Goal: Find specific page/section: Find specific page/section

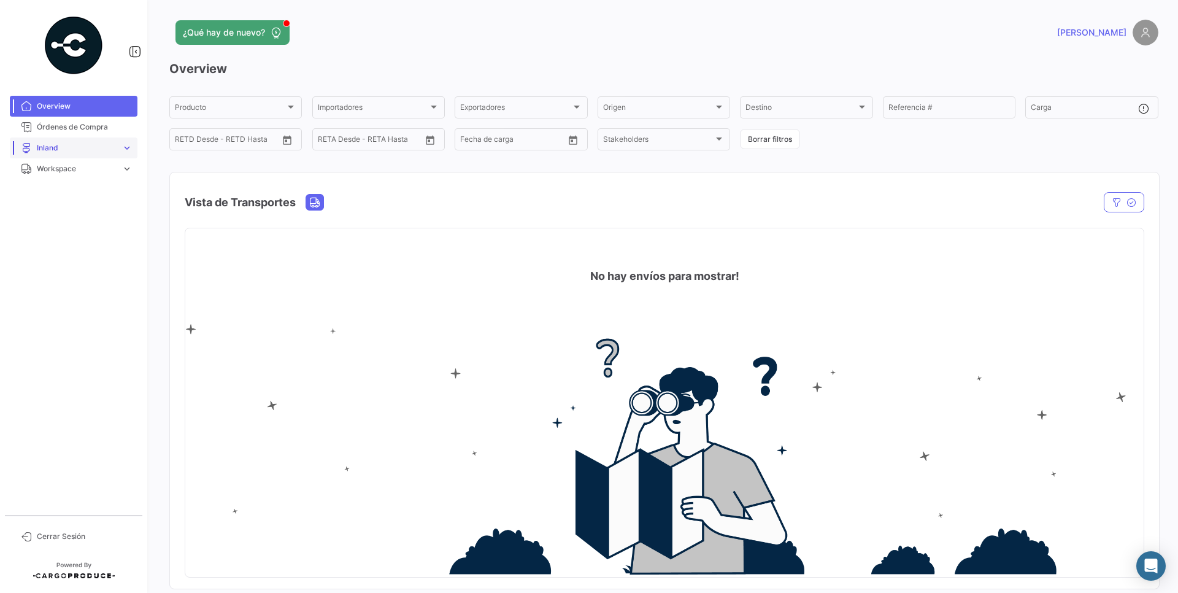
click at [118, 151] on link "Inland expand_more" at bounding box center [74, 147] width 128 height 21
click at [104, 179] on link "Cargas Inland" at bounding box center [82, 173] width 110 height 18
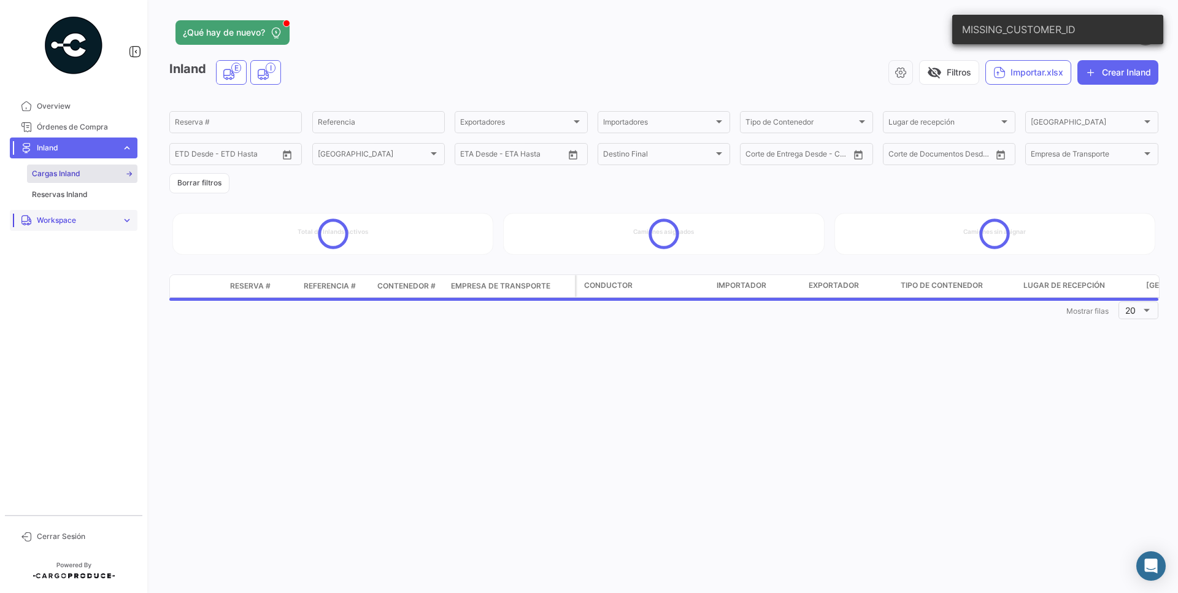
click at [118, 222] on link "Workspace expand_more" at bounding box center [74, 220] width 128 height 21
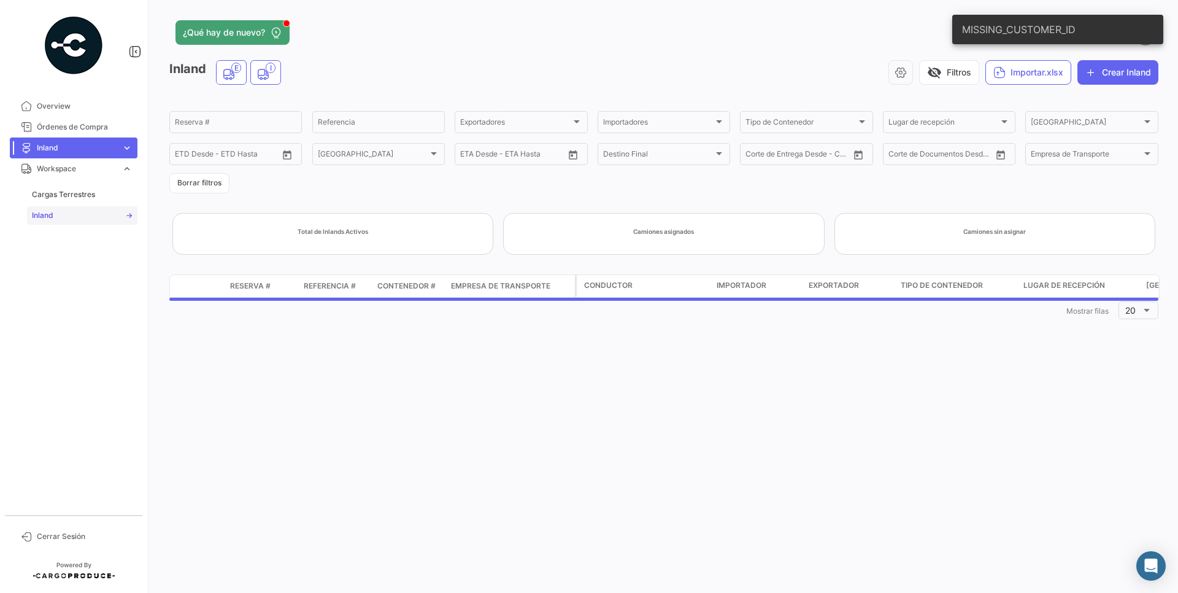
click at [82, 214] on link "Inland" at bounding box center [82, 215] width 110 height 18
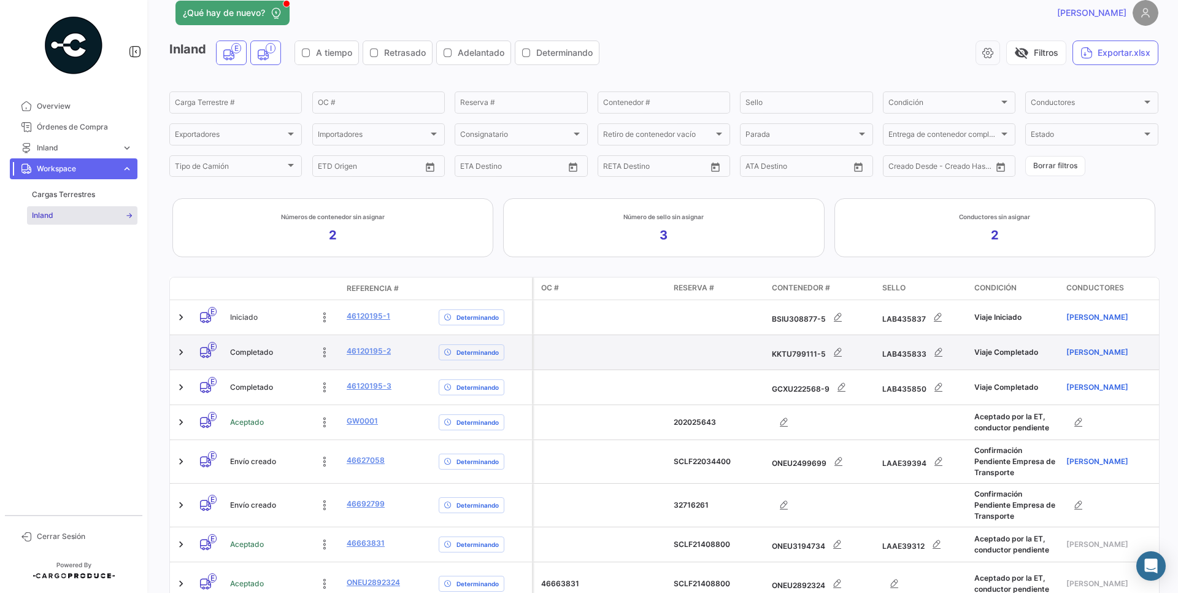
scroll to position [88, 0]
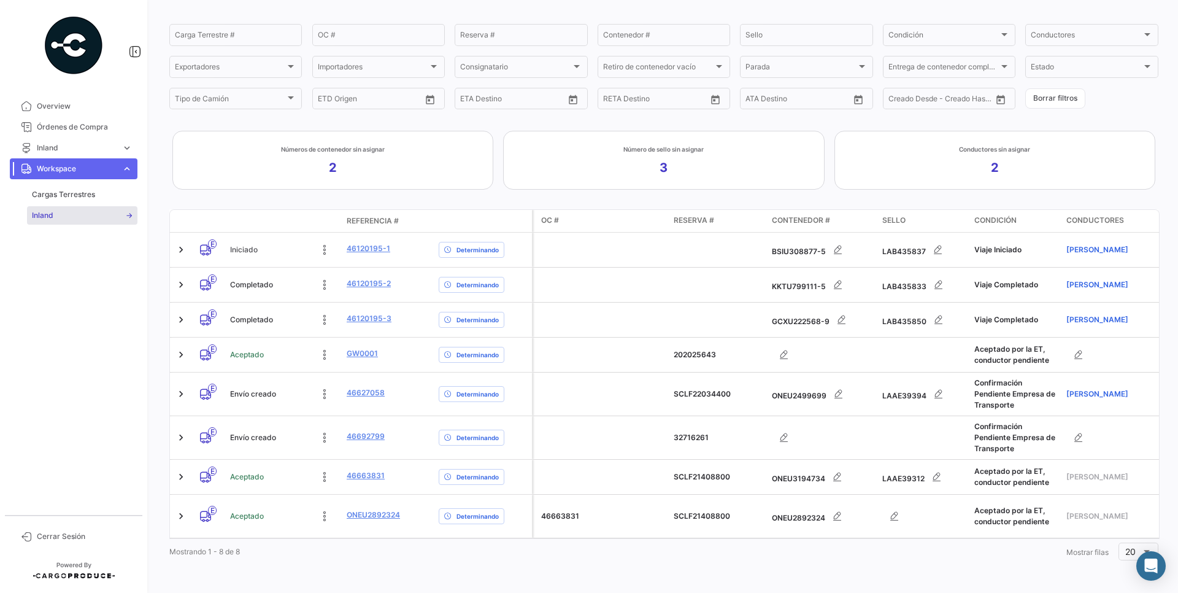
drag, startPoint x: 1049, startPoint y: 91, endPoint x: 1032, endPoint y: 209, distance: 119.0
click at [1049, 92] on button "Borrar filtros" at bounding box center [1055, 98] width 60 height 20
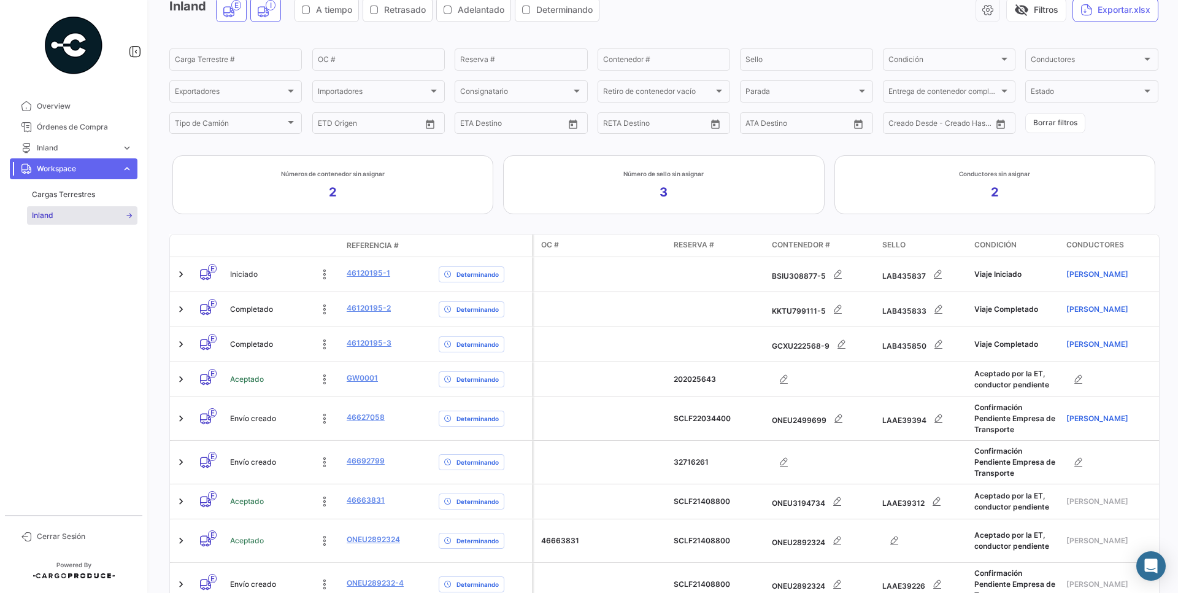
scroll to position [11, 0]
